Goal: Check status: Check status

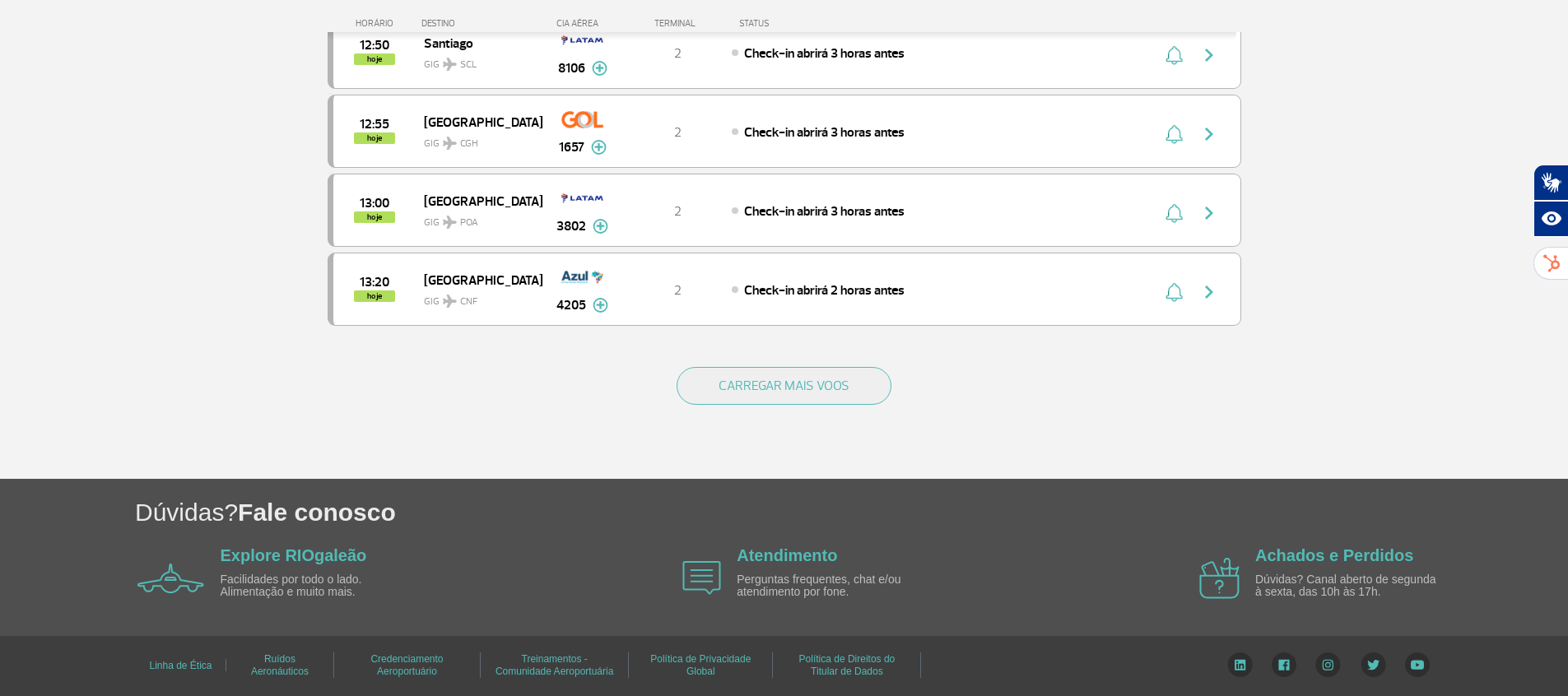
scroll to position [1529, 0]
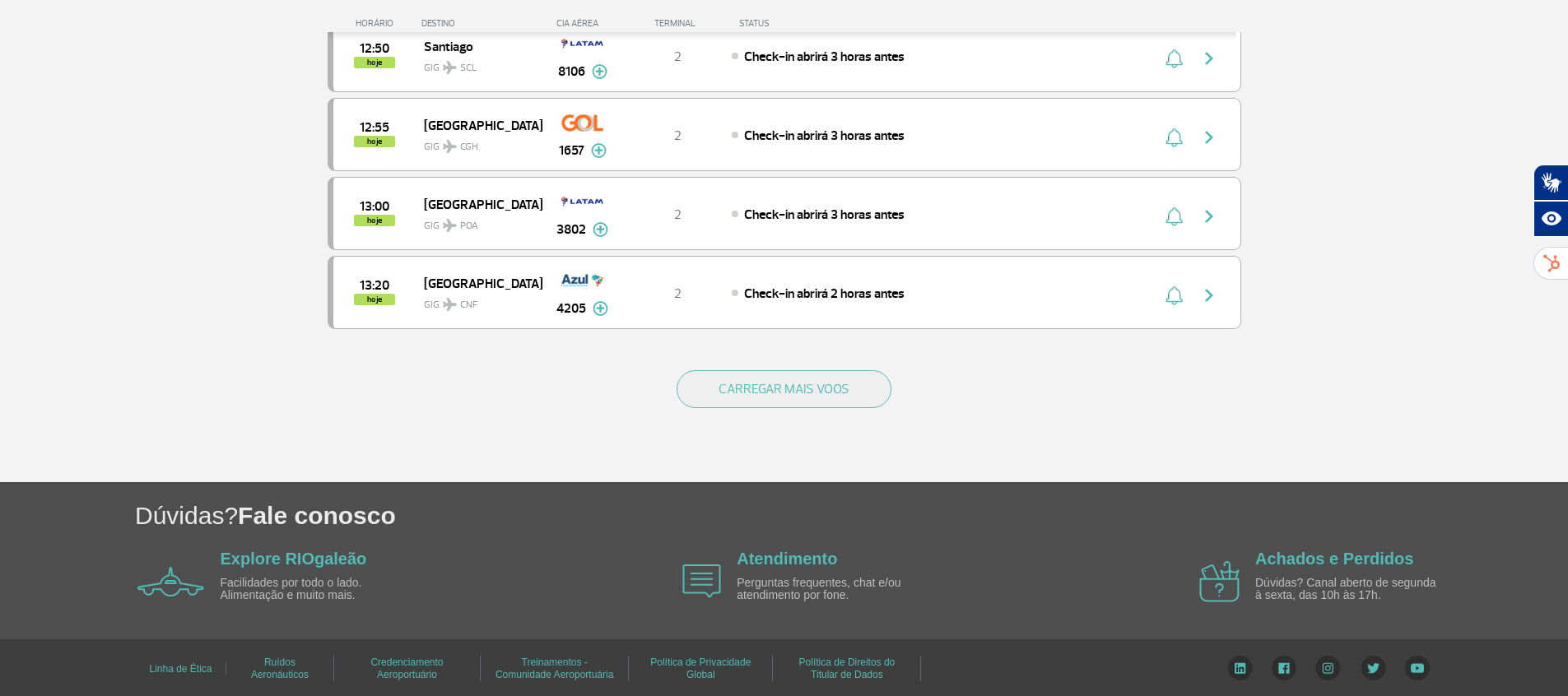
click at [707, 385] on button "CARREGAR MAIS VOOS" at bounding box center [783, 388] width 215 height 37
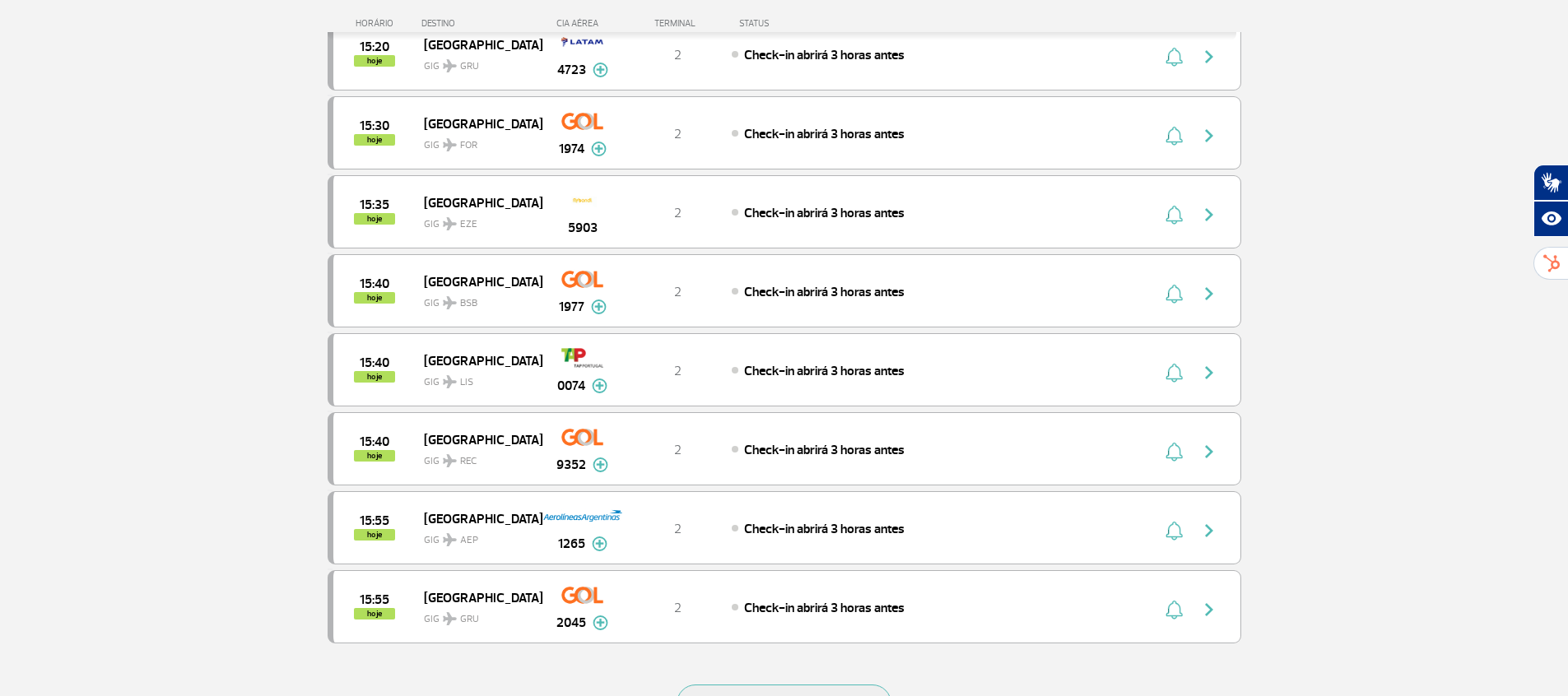
scroll to position [3101, 0]
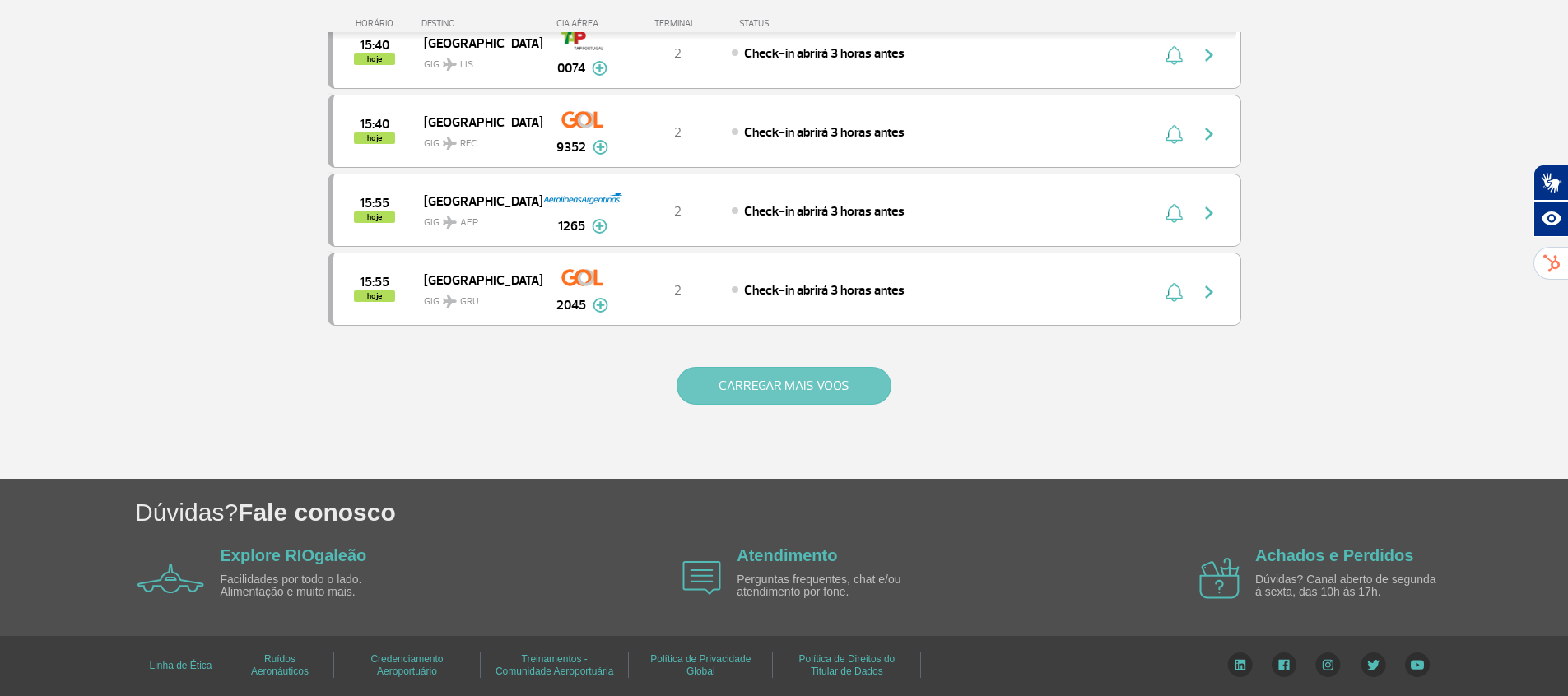
click at [739, 396] on button "CARREGAR MAIS VOOS" at bounding box center [783, 385] width 215 height 37
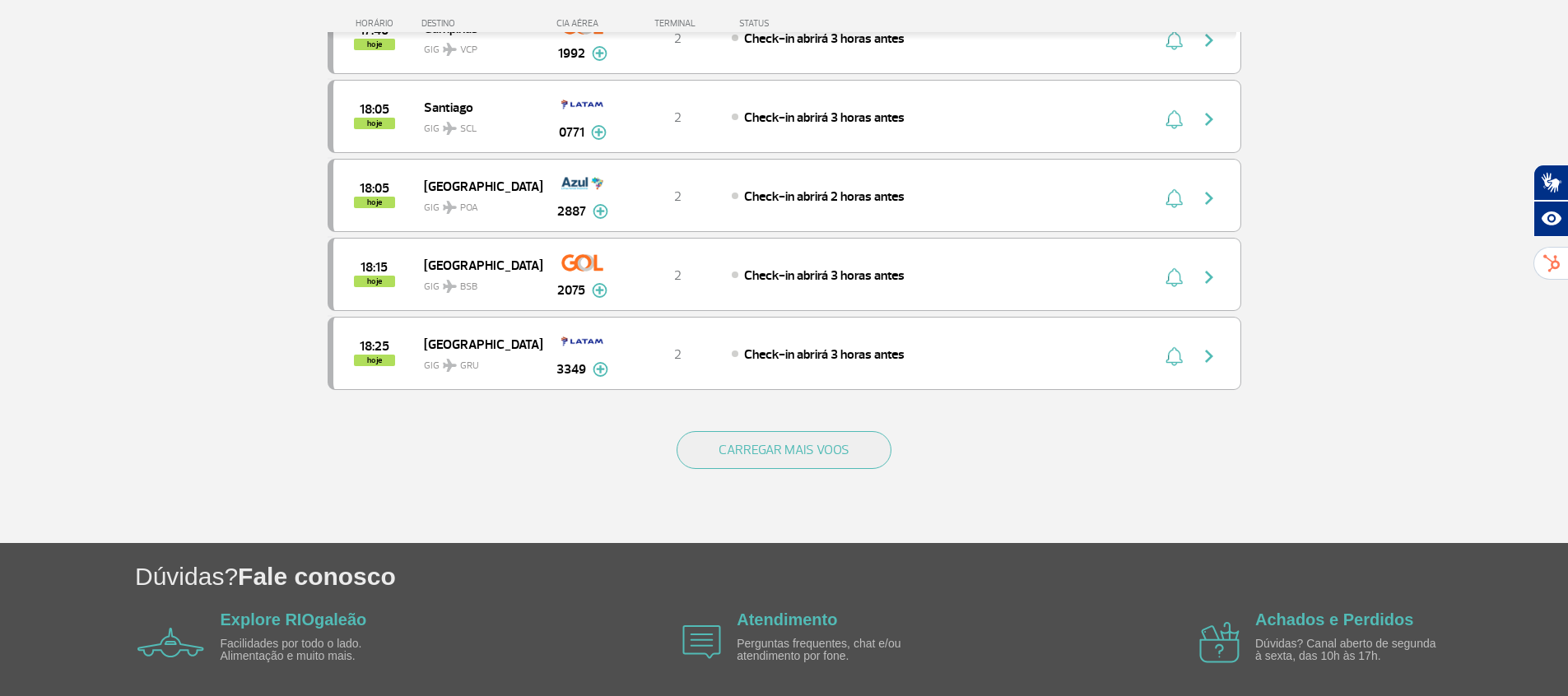
scroll to position [4681, 0]
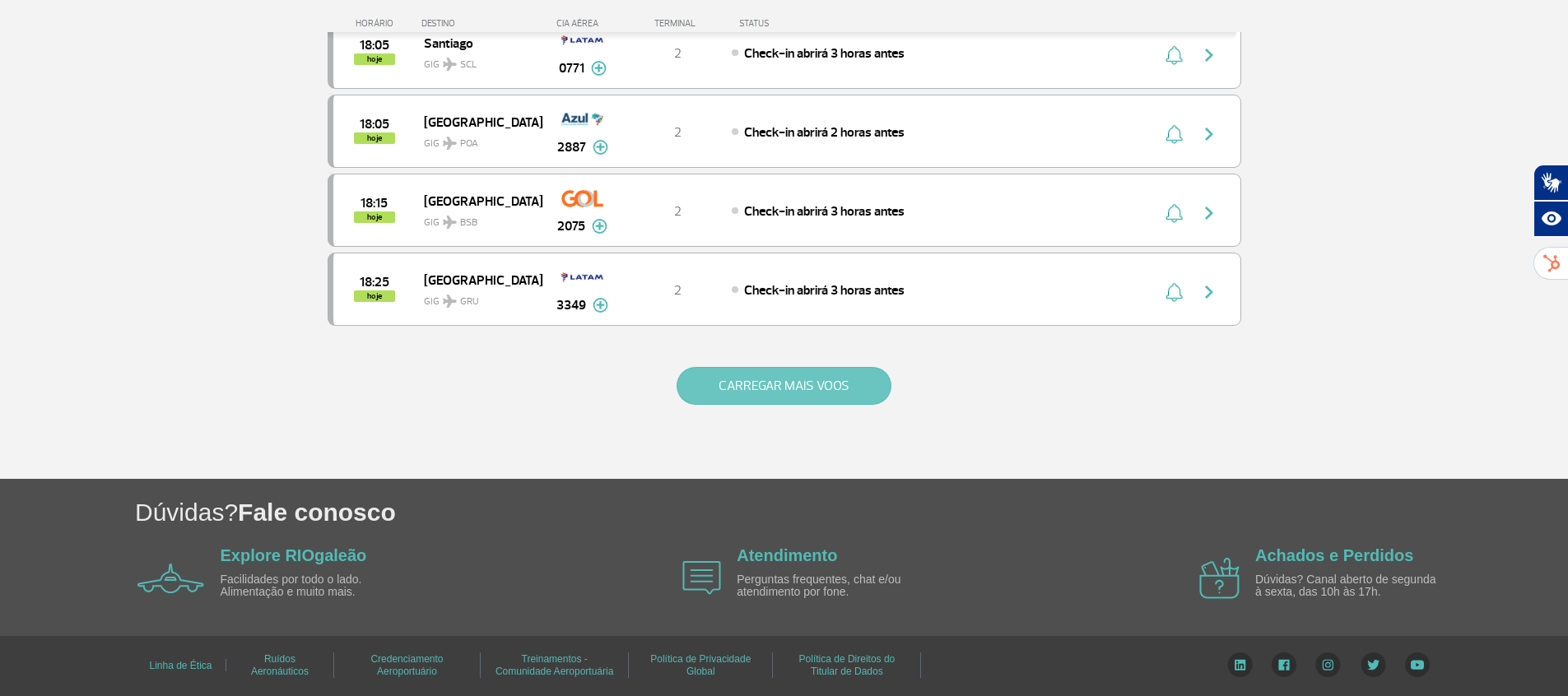
click at [747, 393] on button "CARREGAR MAIS VOOS" at bounding box center [783, 385] width 215 height 37
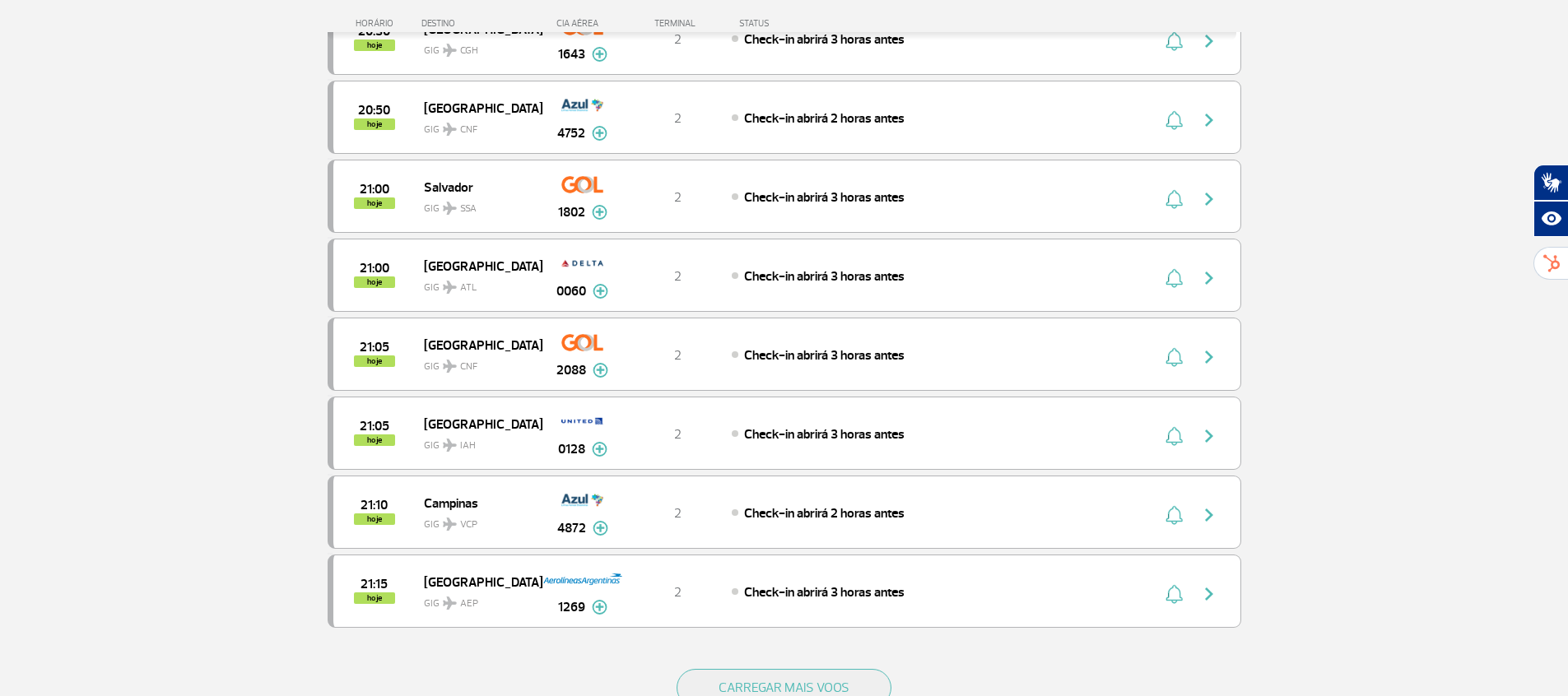
scroll to position [6260, 0]
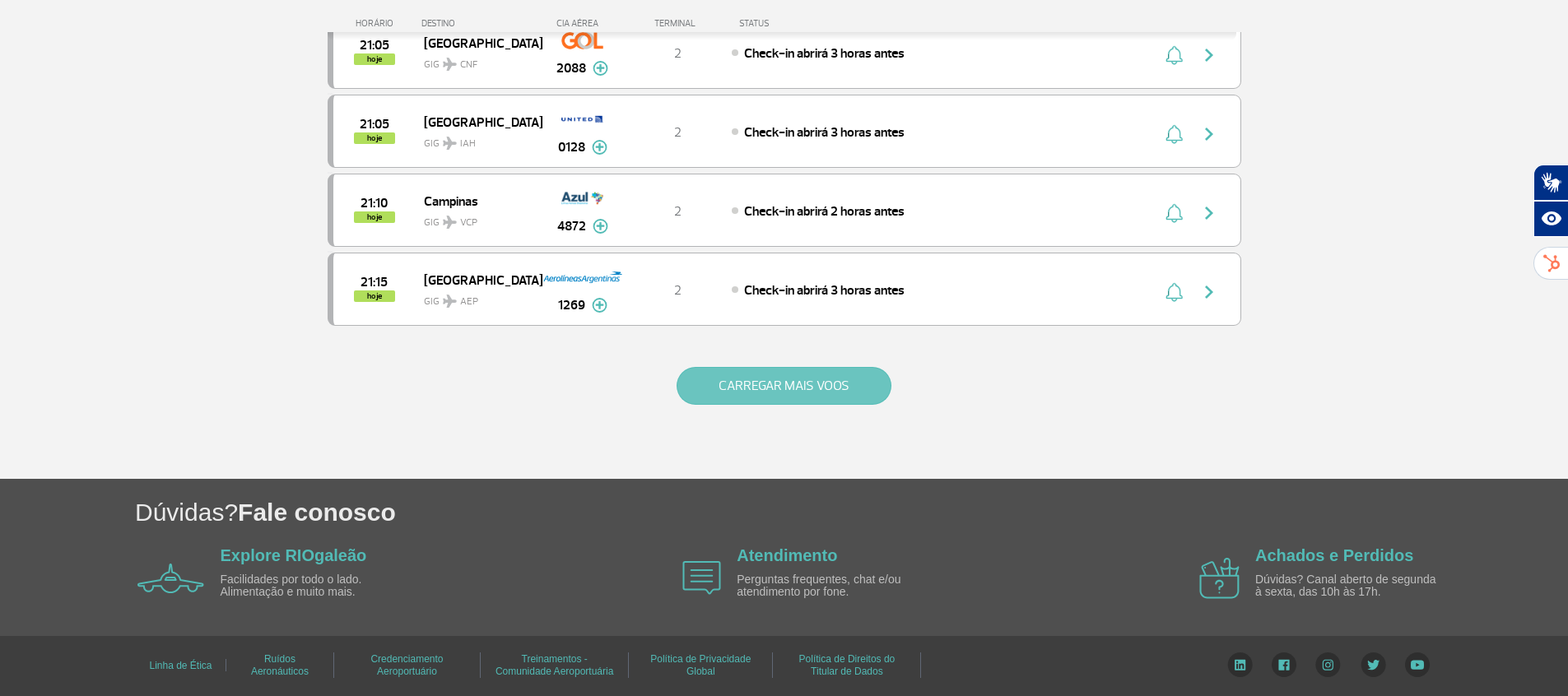
click at [755, 392] on button "CARREGAR MAIS VOOS" at bounding box center [783, 385] width 215 height 37
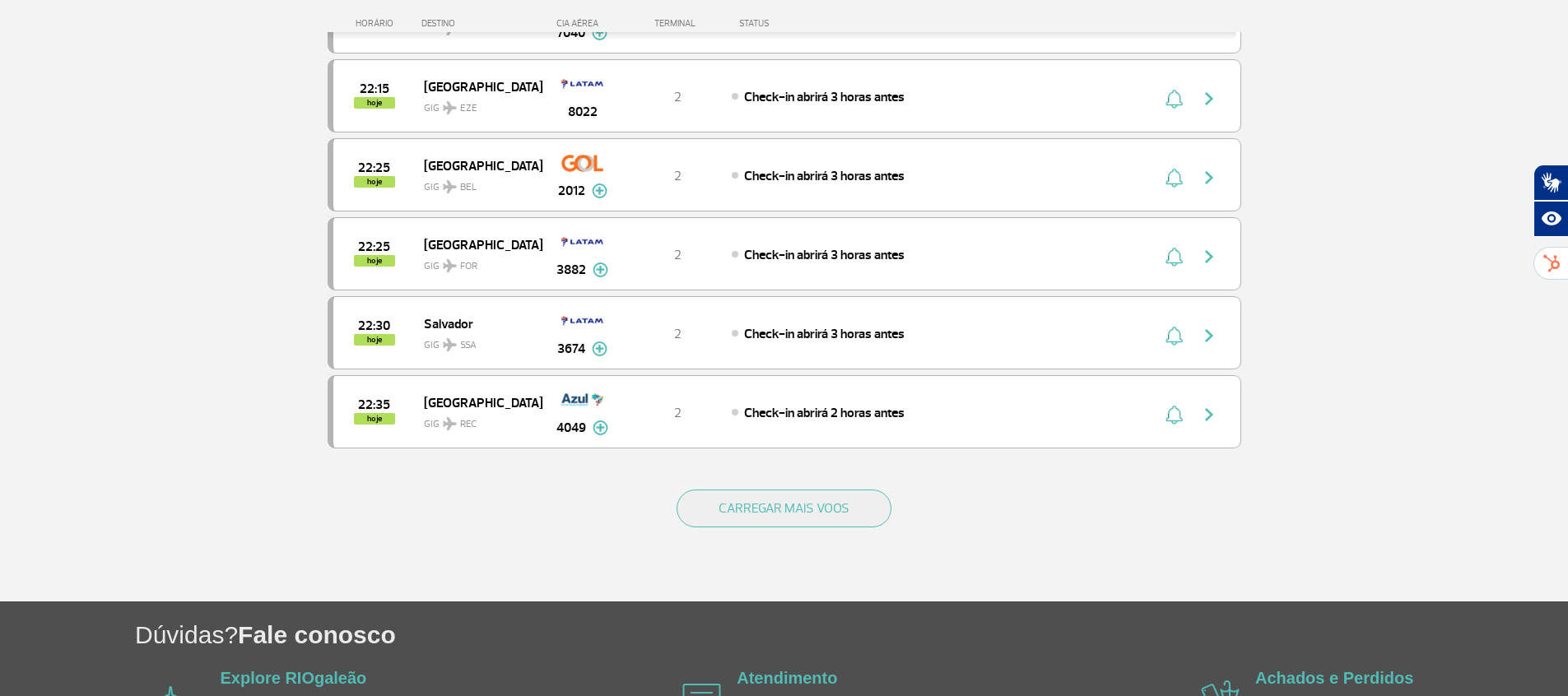
scroll to position [7840, 0]
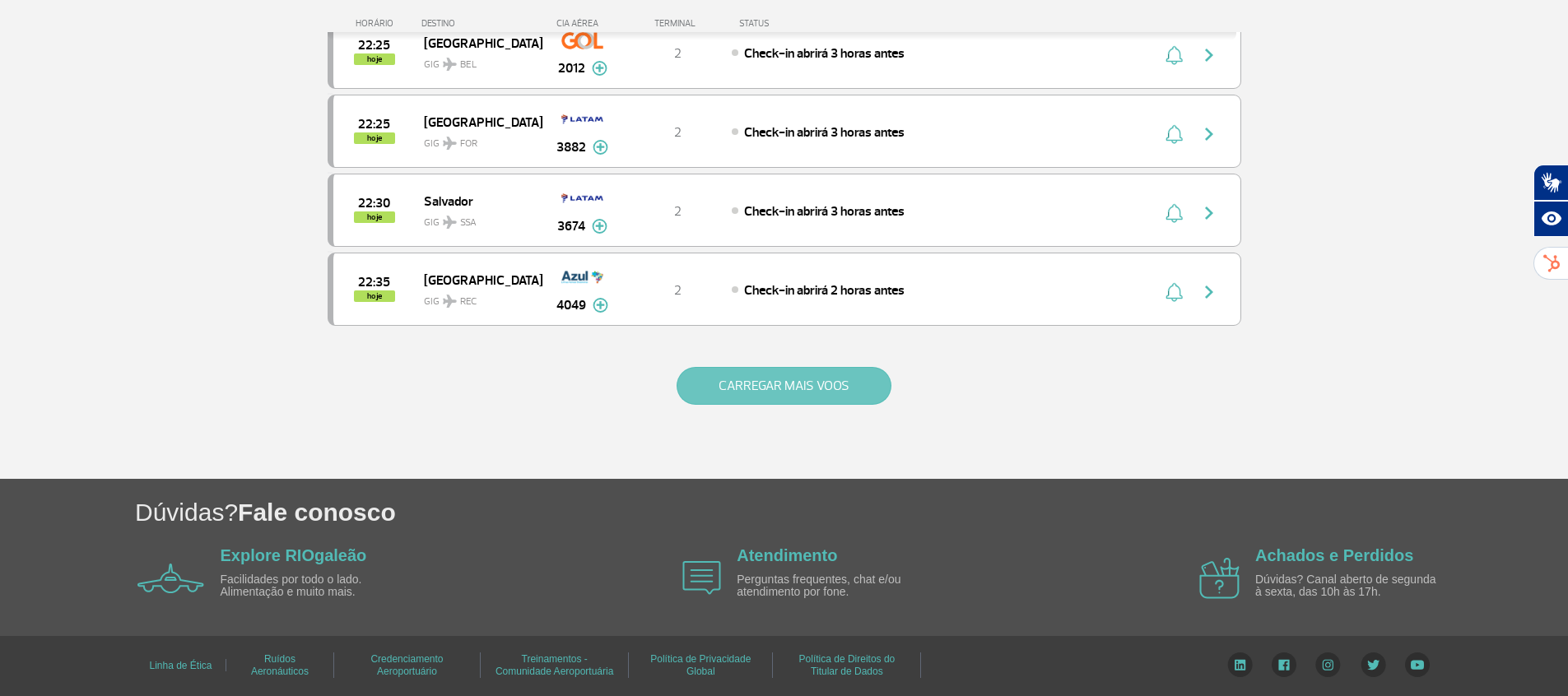
click at [782, 369] on button "CARREGAR MAIS VOOS" at bounding box center [783, 385] width 215 height 37
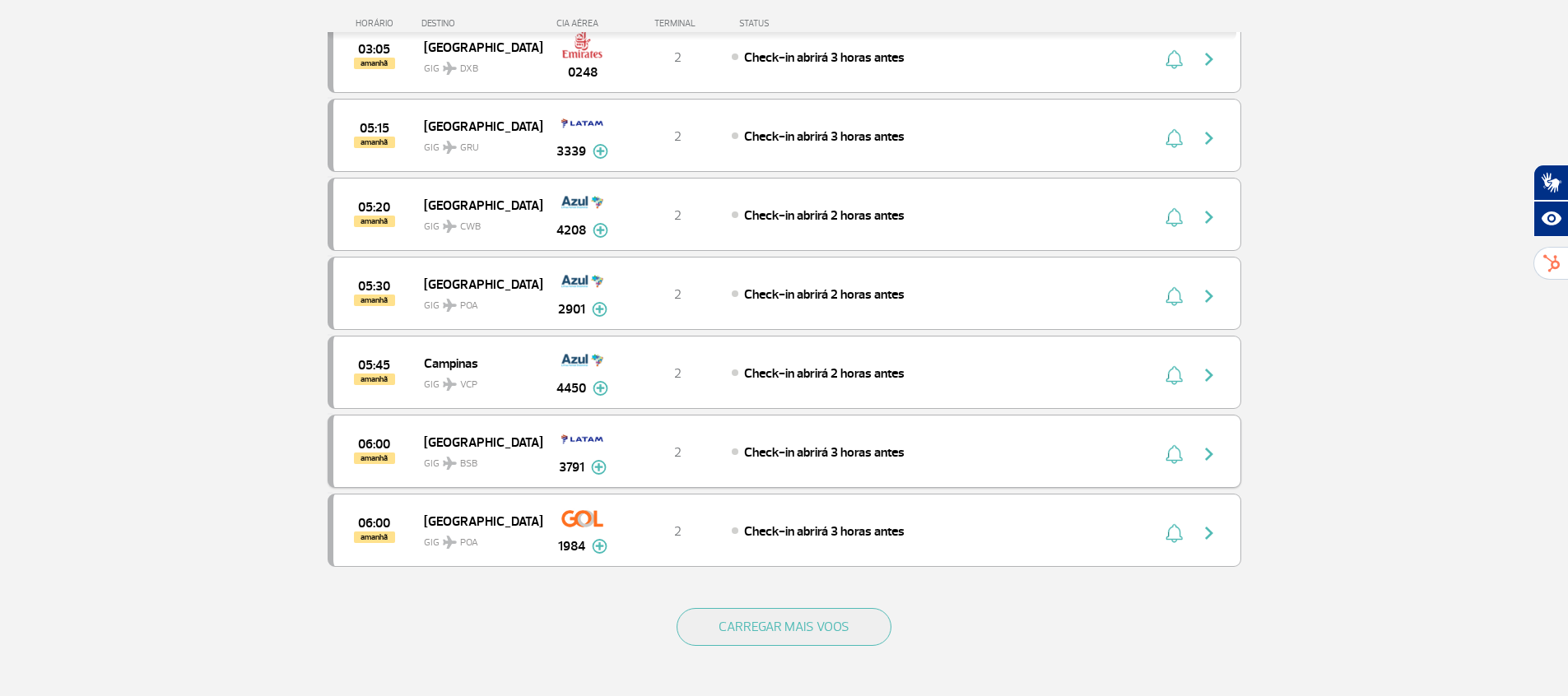
scroll to position [9198, 0]
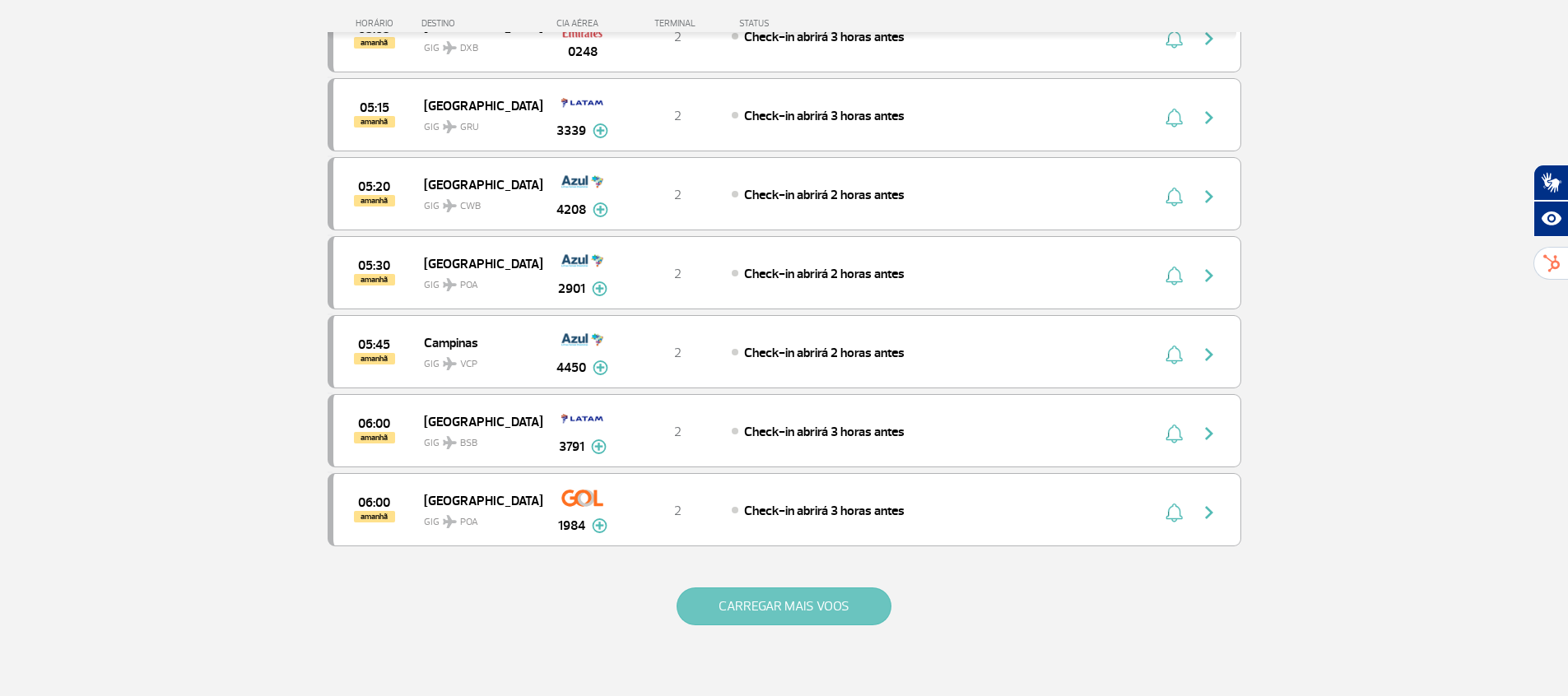
click at [728, 606] on button "CARREGAR MAIS VOOS" at bounding box center [783, 606] width 215 height 37
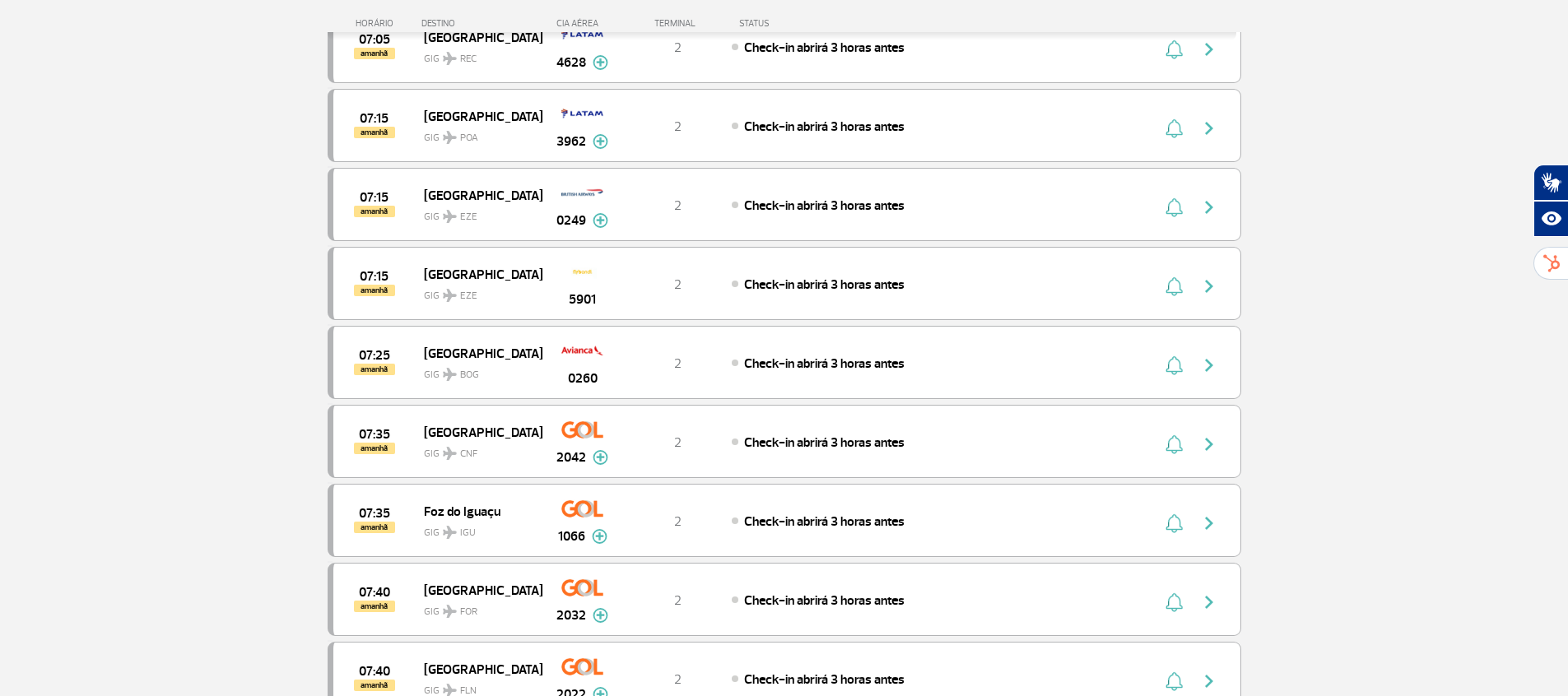
scroll to position [10464, 0]
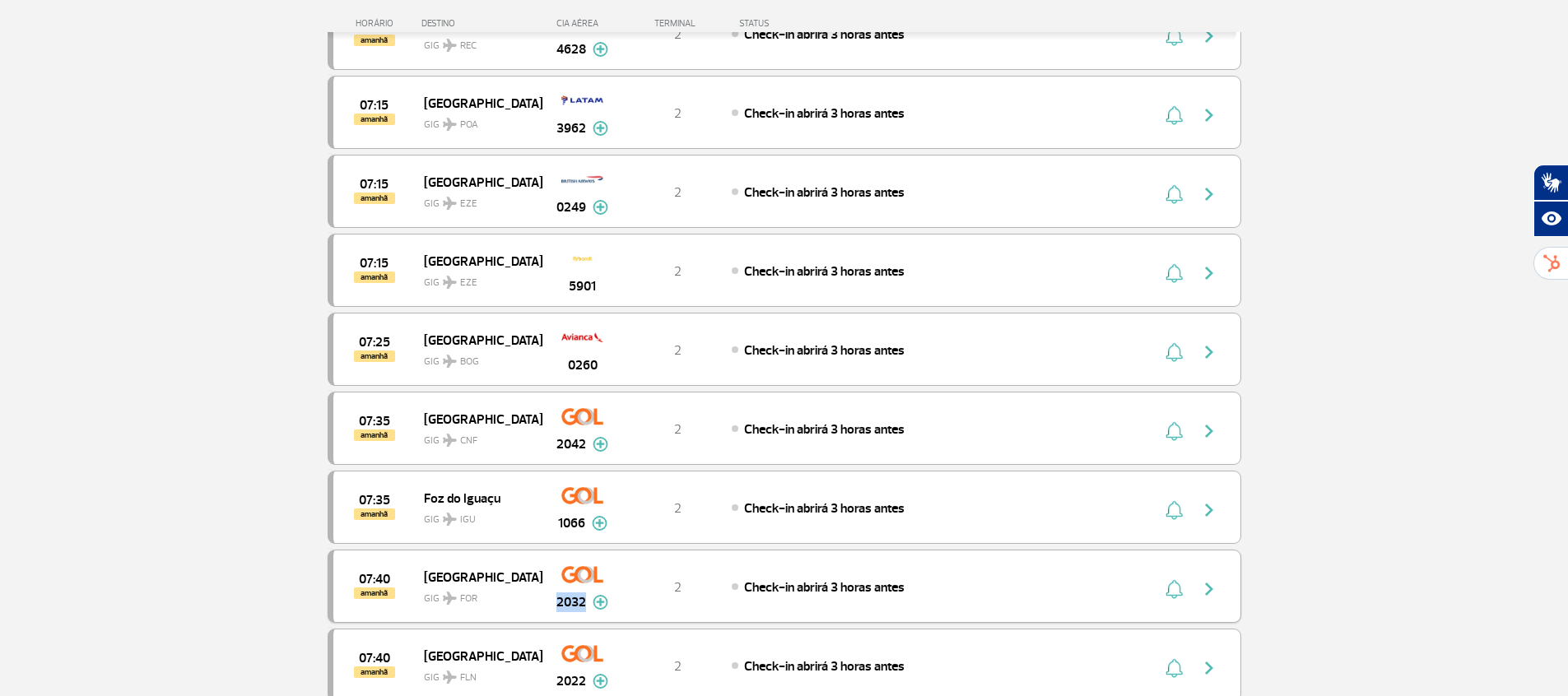
drag, startPoint x: 584, startPoint y: 603, endPoint x: 550, endPoint y: 596, distance: 34.7
click at [550, 596] on div "2032" at bounding box center [582, 586] width 82 height 52
copy span "2032"
